Goal: Task Accomplishment & Management: Manage account settings

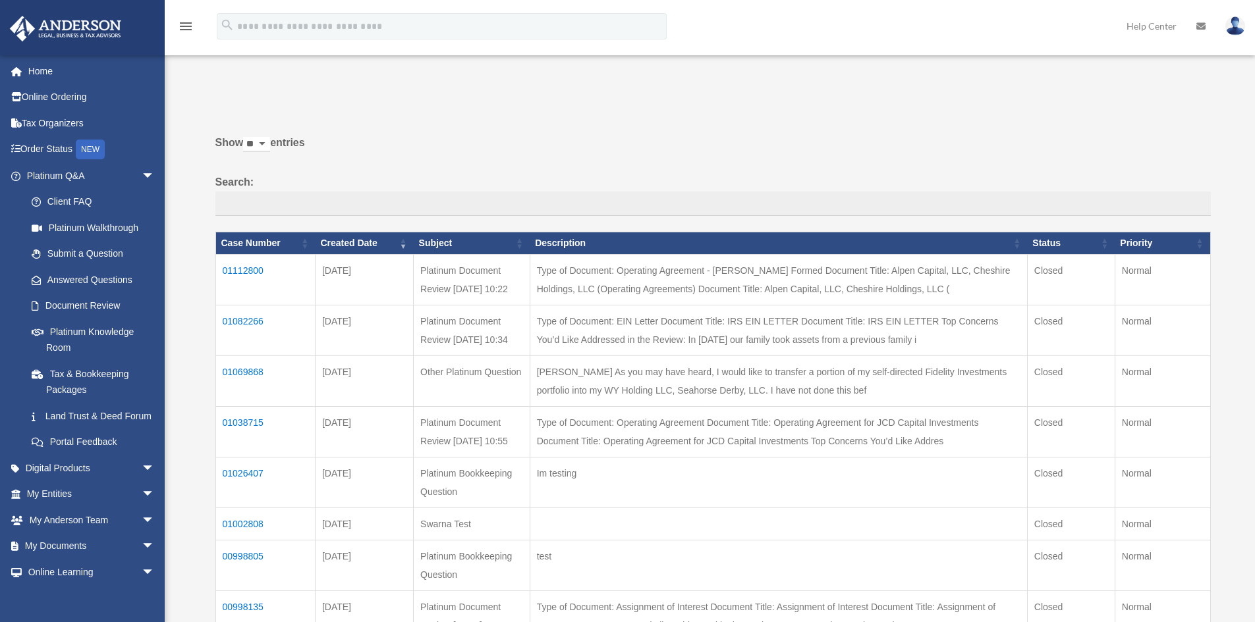
click at [1240, 25] on img at bounding box center [1235, 25] width 20 height 19
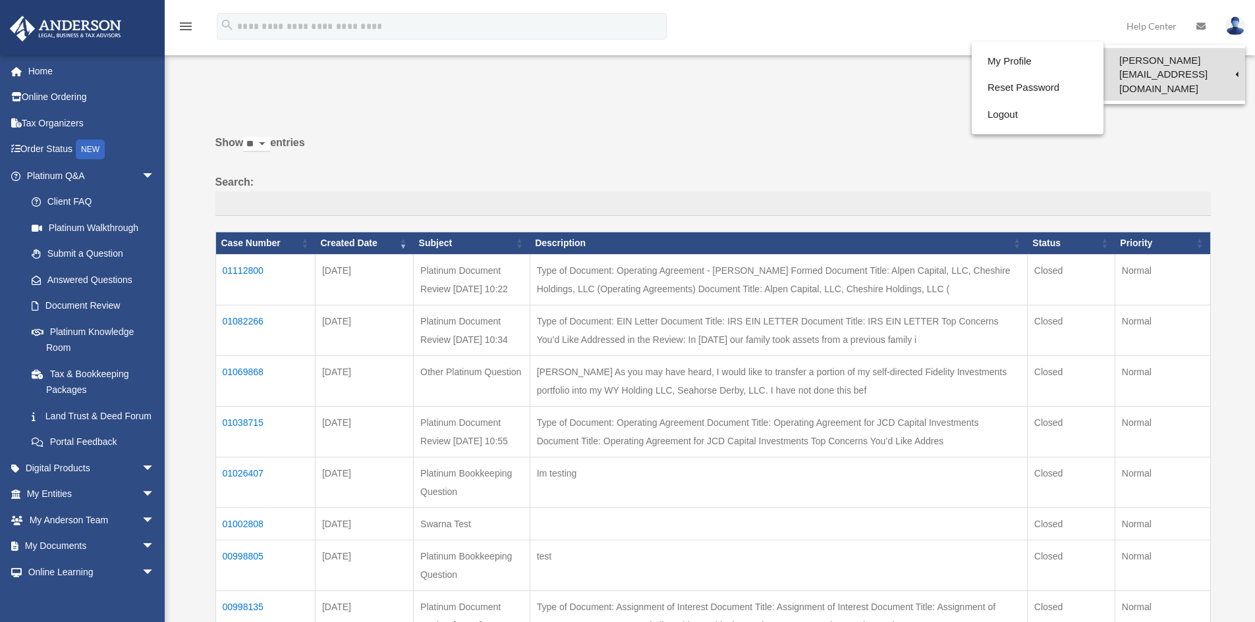
click at [1198, 65] on link "[PERSON_NAME][EMAIL_ADDRESS][DOMAIN_NAME]" at bounding box center [1174, 74] width 142 height 53
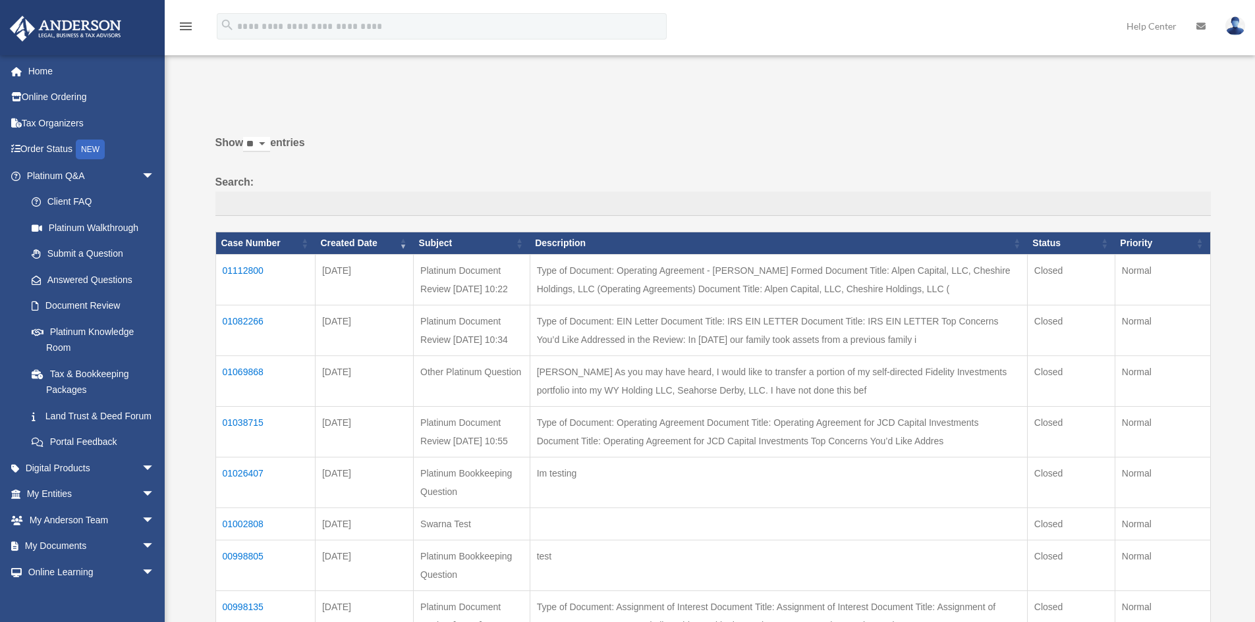
click at [1194, 61] on div "Past Questions & Answers bob.apples@andersonadvisors.com Sign Out bob.apples@an…" at bounding box center [627, 442] width 1255 height 784
click at [1226, 20] on link at bounding box center [1235, 26] width 40 height 58
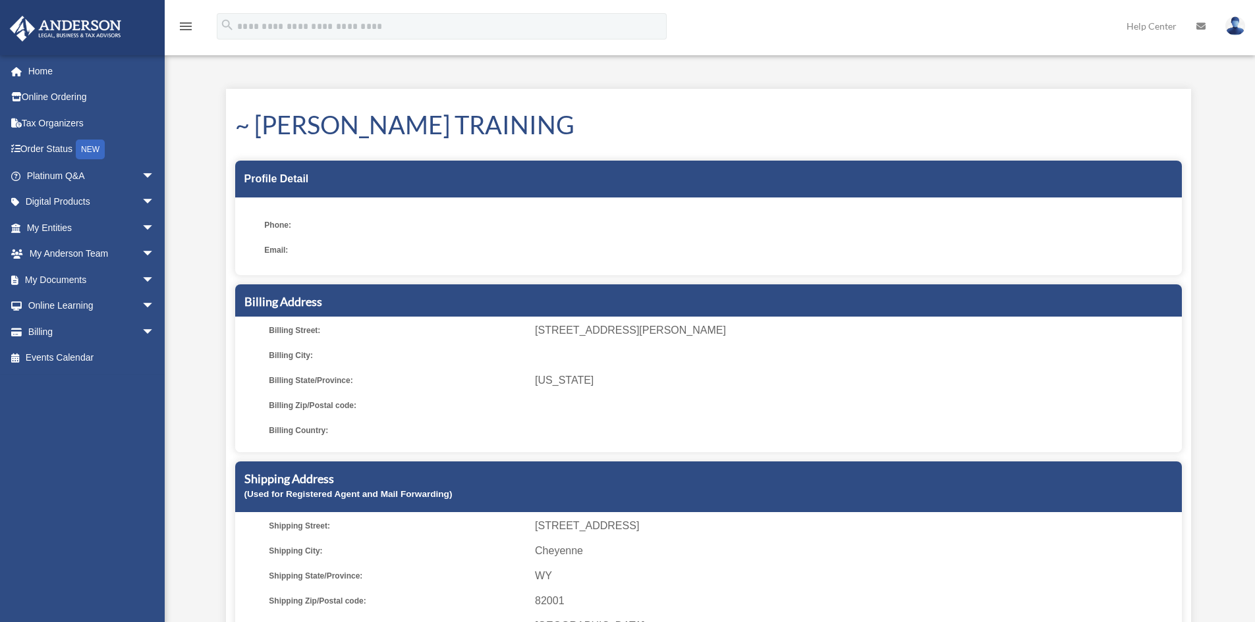
click at [1231, 28] on img at bounding box center [1235, 25] width 20 height 19
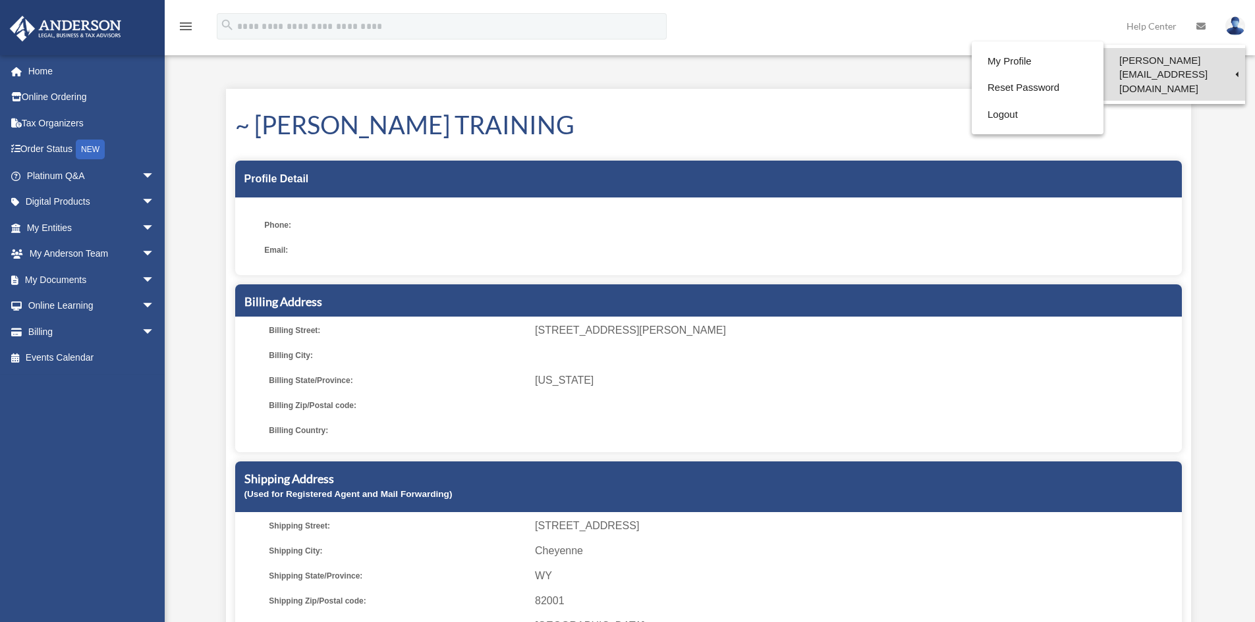
click at [1103, 60] on link "[PERSON_NAME][EMAIL_ADDRESS][DOMAIN_NAME]" at bounding box center [1174, 74] width 142 height 53
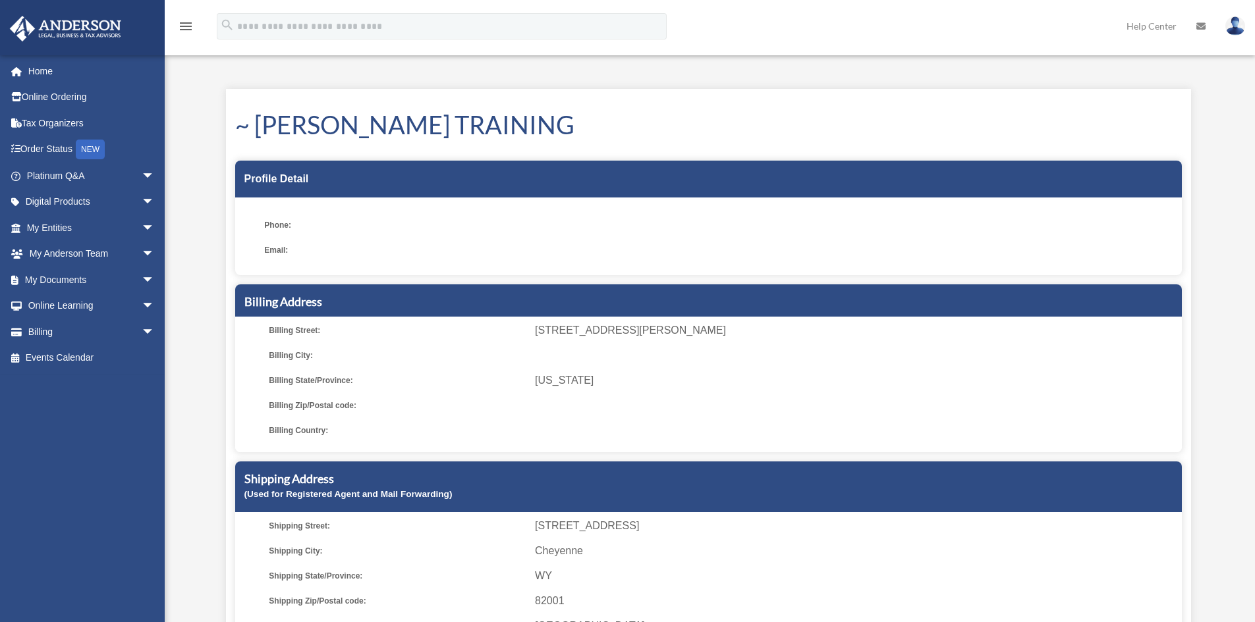
click at [1223, 25] on link at bounding box center [1235, 26] width 40 height 58
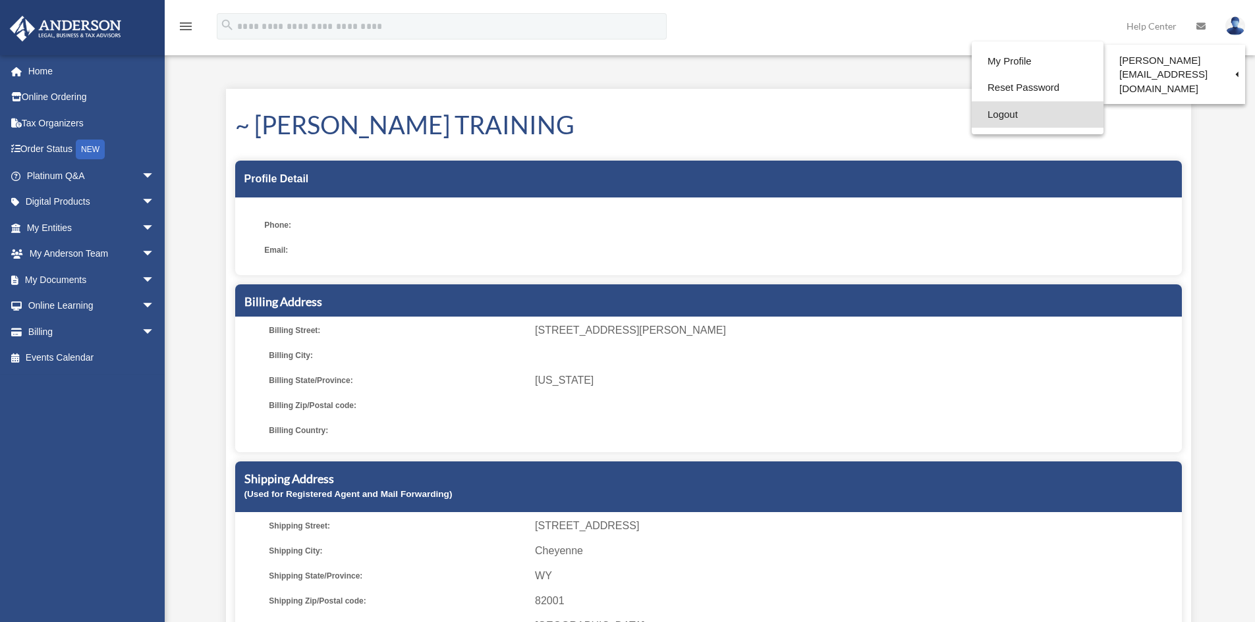
click at [1014, 115] on link "Logout" at bounding box center [1038, 114] width 132 height 27
